Goal: Task Accomplishment & Management: Manage account settings

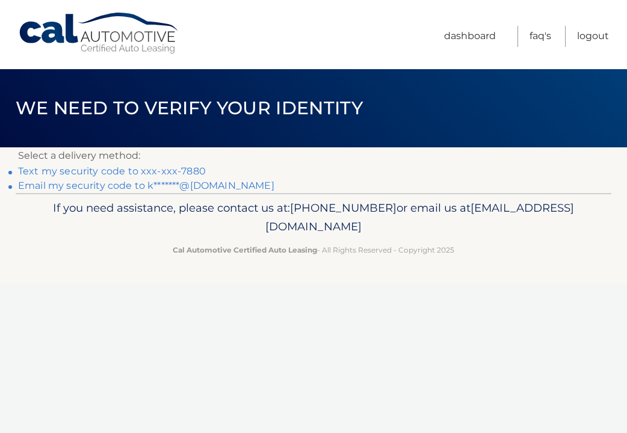
click at [89, 171] on link "Text my security code to xxx-xxx-7880" at bounding box center [112, 170] width 188 height 11
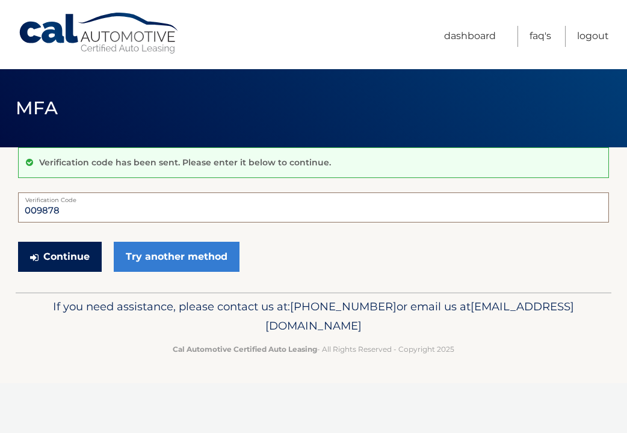
type input "009878"
click at [64, 257] on button "Continue" at bounding box center [60, 257] width 84 height 30
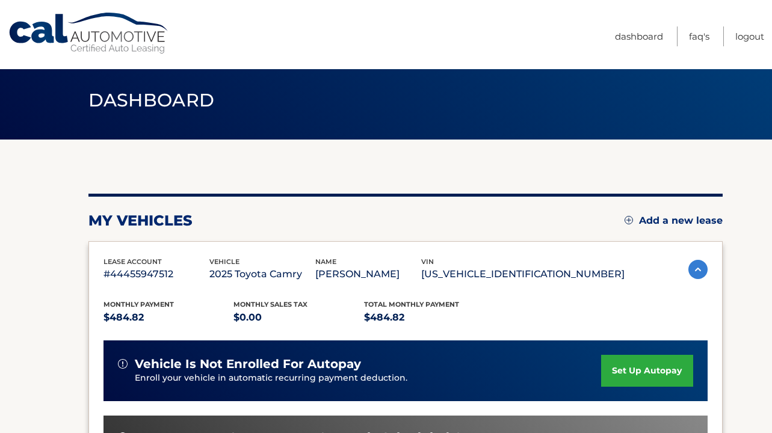
scroll to position [7, 0]
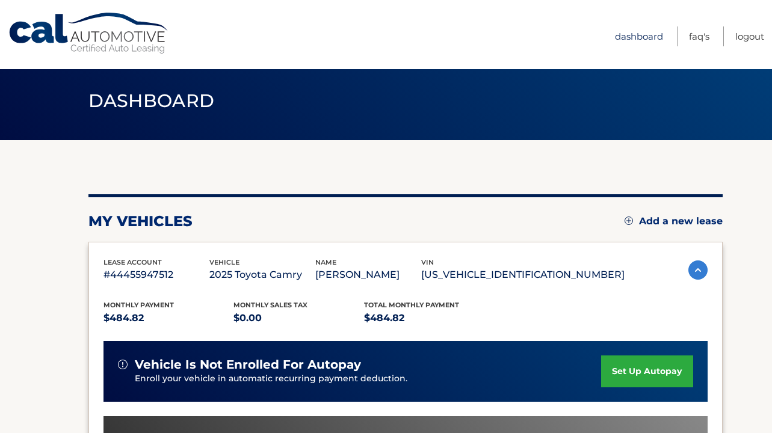
click at [626, 36] on link "Dashboard" at bounding box center [639, 36] width 48 height 20
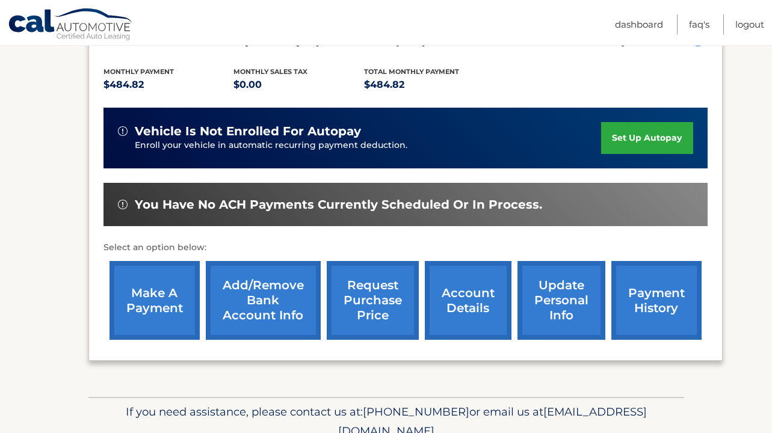
scroll to position [245, 0]
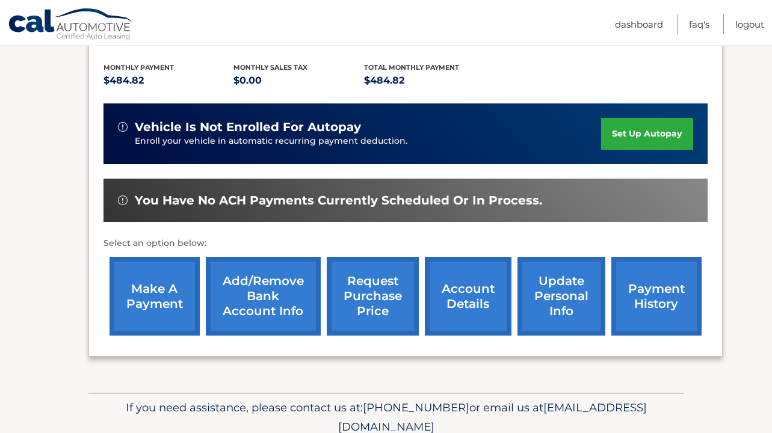
click at [175, 286] on link "make a payment" at bounding box center [154, 296] width 90 height 79
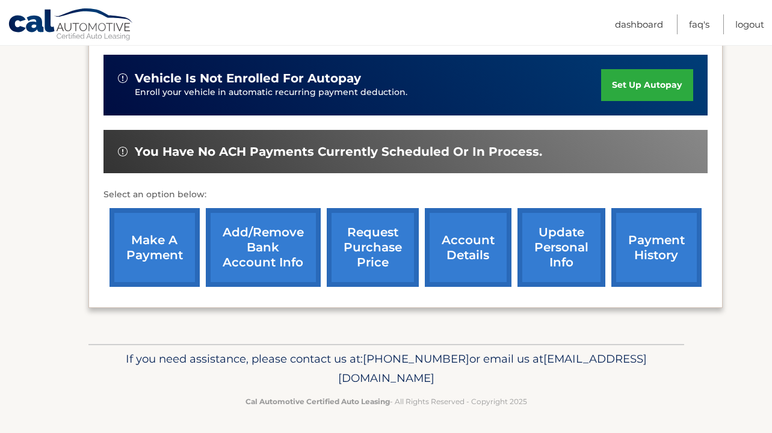
scroll to position [293, 0]
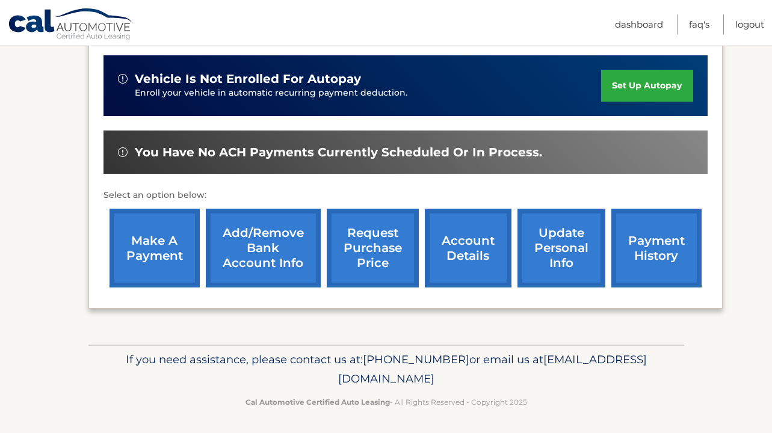
click at [551, 233] on link "update personal info" at bounding box center [561, 248] width 88 height 79
click at [466, 252] on link "account details" at bounding box center [468, 248] width 87 height 79
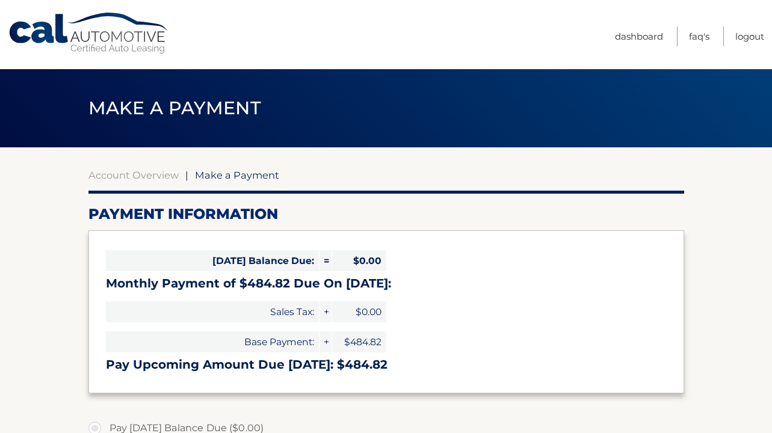
select select "OGY5NWNjYTItNTcxNy00ZjQzLWIzMjctM2FjMTkzMDA1Y2M3"
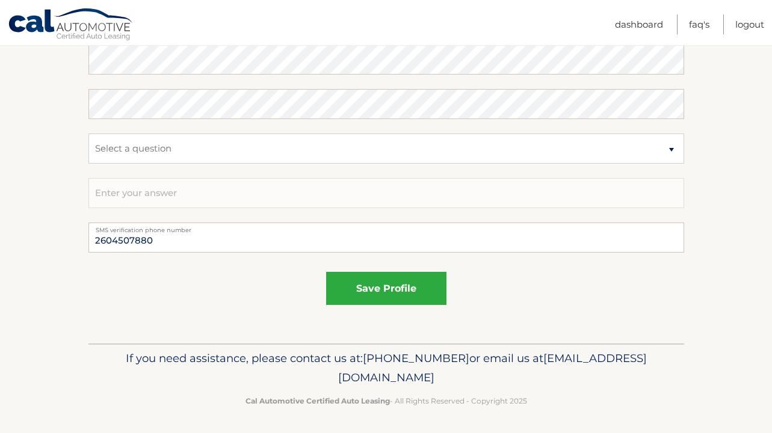
scroll to position [679, 0]
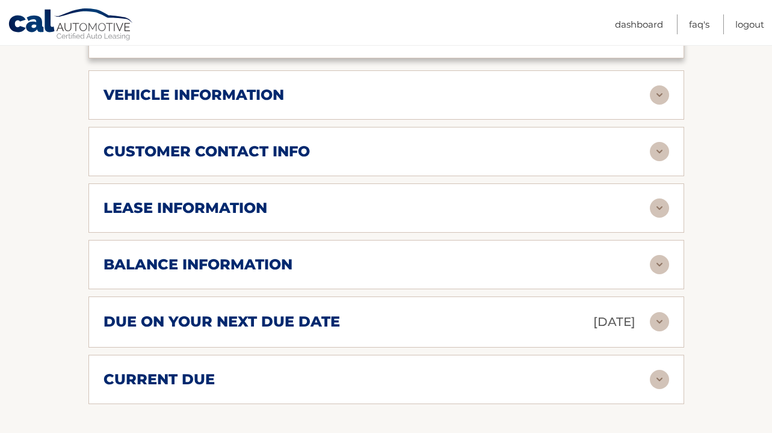
scroll to position [560, 0]
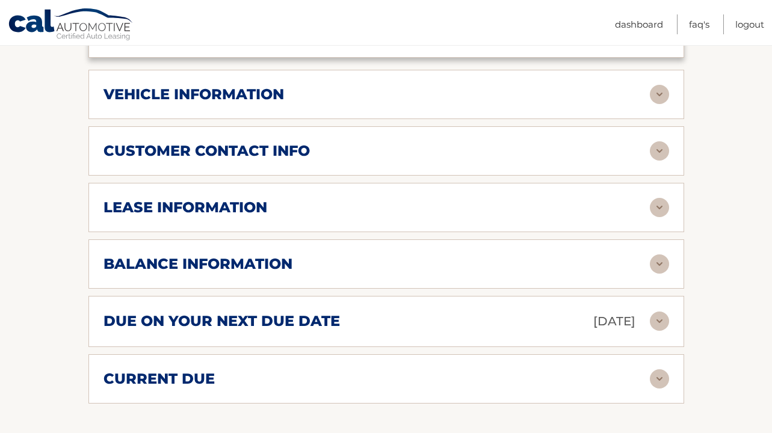
click at [663, 96] on img at bounding box center [659, 94] width 19 height 19
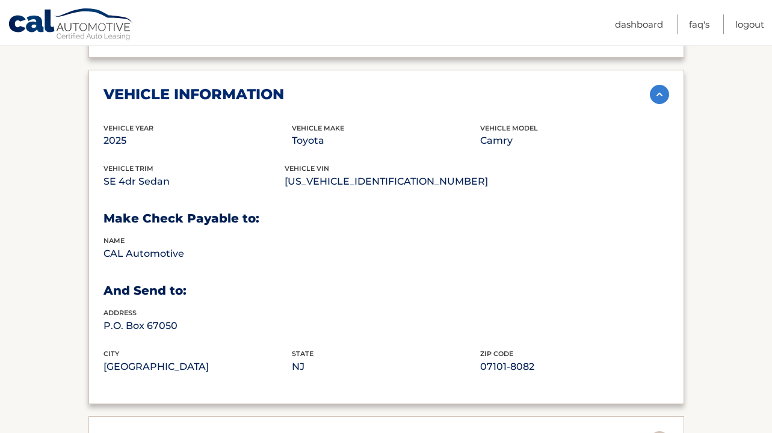
click at [663, 96] on img at bounding box center [659, 94] width 19 height 19
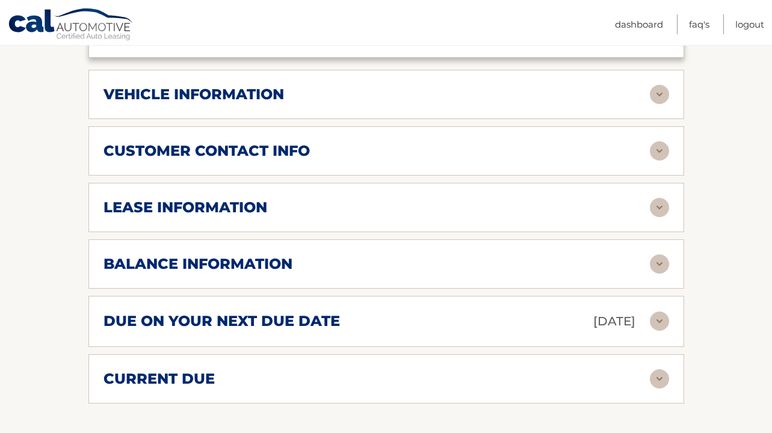
click at [656, 261] on img at bounding box center [659, 263] width 19 height 19
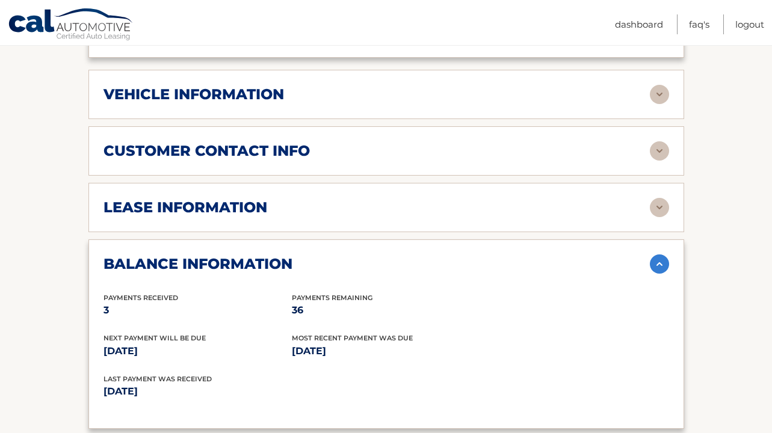
click at [656, 261] on img at bounding box center [659, 263] width 19 height 19
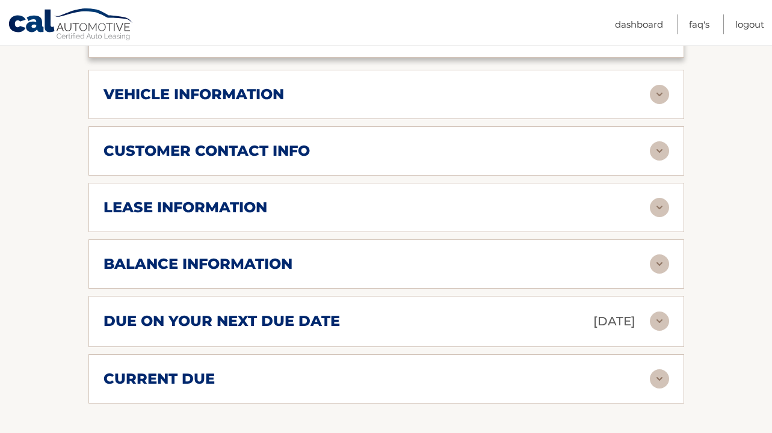
click at [656, 261] on img at bounding box center [659, 263] width 19 height 19
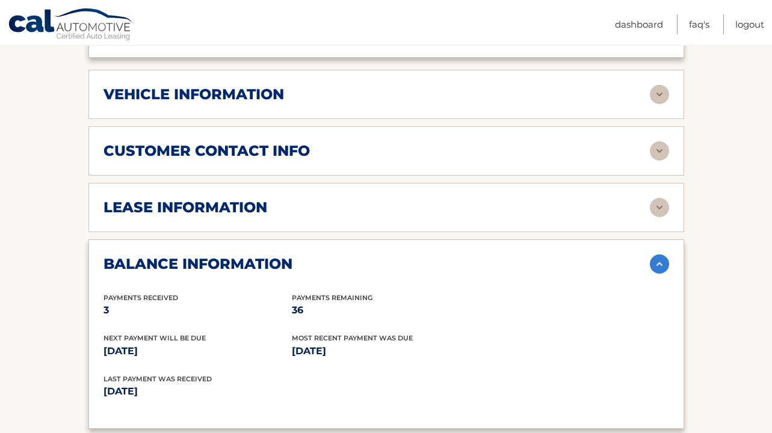
click at [656, 261] on img at bounding box center [659, 263] width 19 height 19
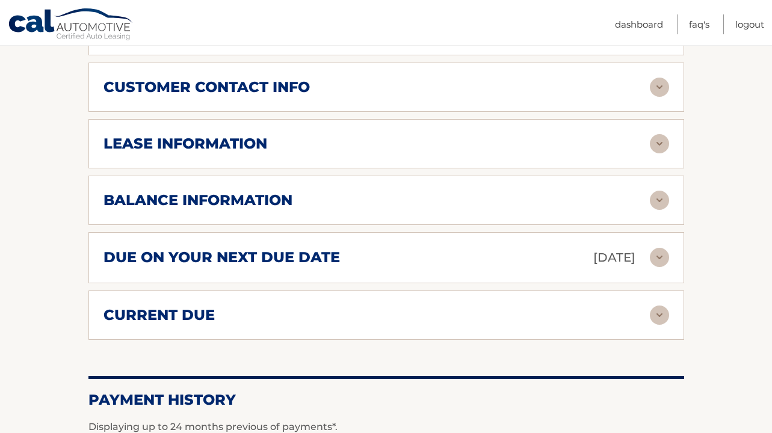
scroll to position [628, 0]
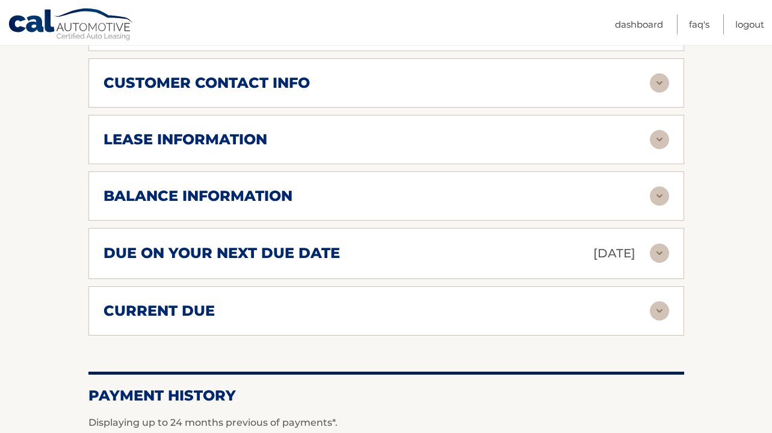
click at [657, 257] on img at bounding box center [659, 253] width 19 height 19
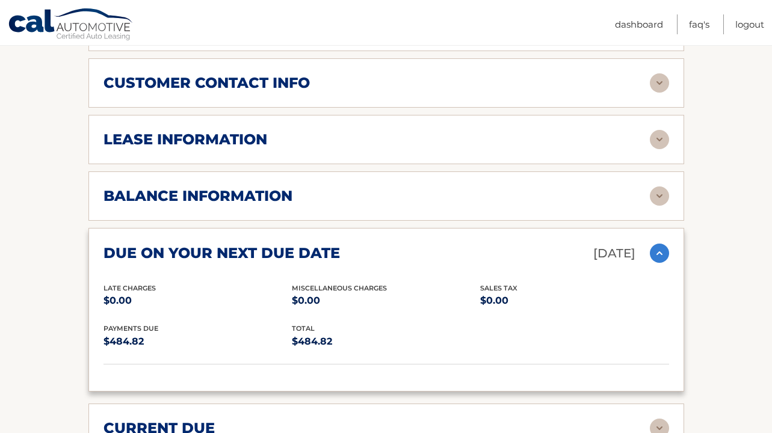
click at [657, 257] on img at bounding box center [659, 253] width 19 height 19
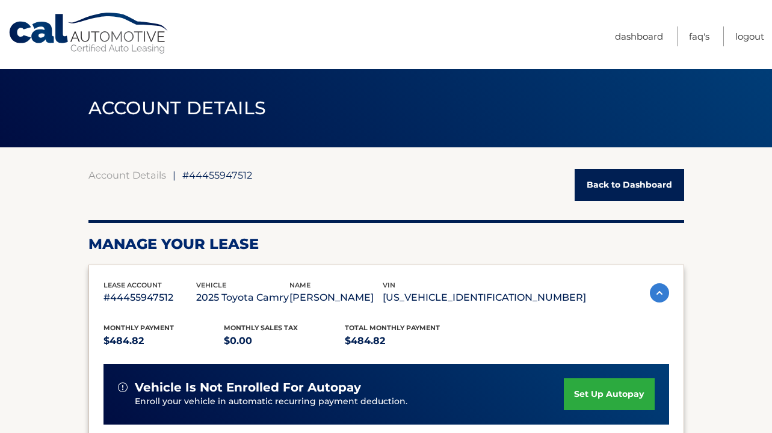
scroll to position [0, 0]
click at [696, 42] on link "FAQ's" at bounding box center [699, 36] width 20 height 20
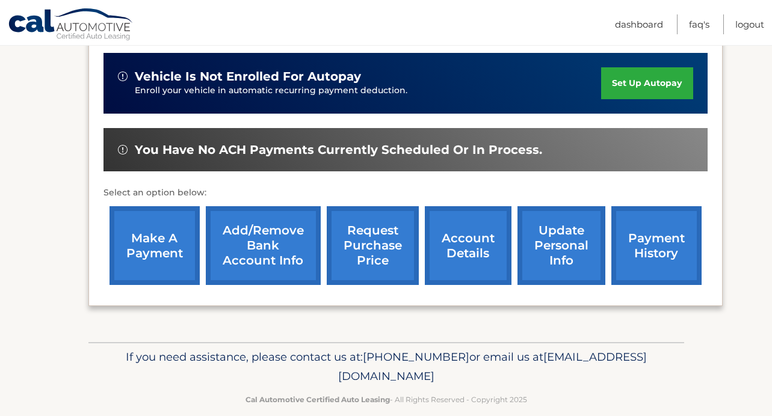
scroll to position [294, 0]
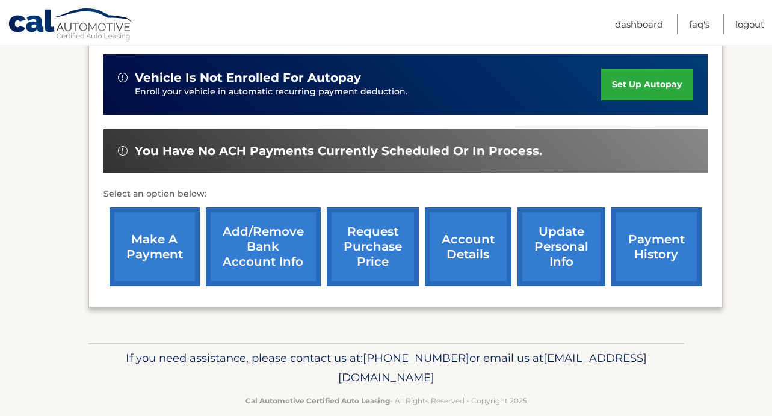
click at [544, 236] on link "update personal info" at bounding box center [561, 246] width 88 height 79
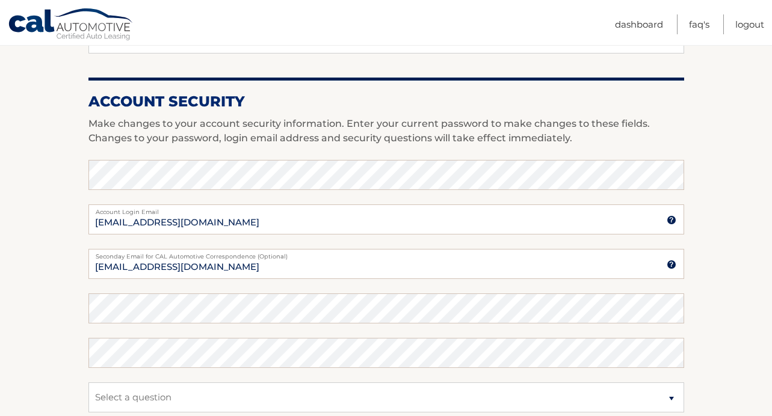
scroll to position [432, 0]
